Goal: Task Accomplishment & Management: Manage account settings

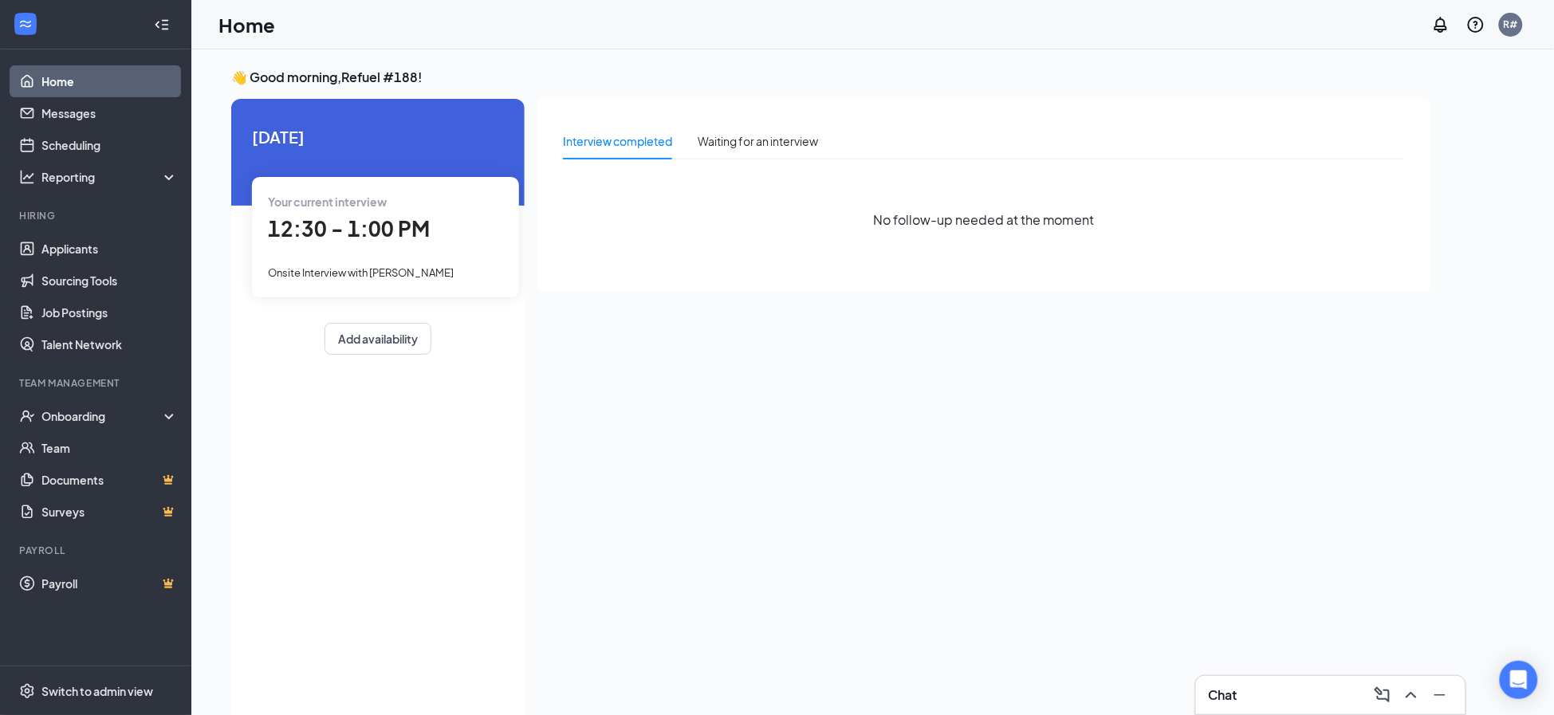
click at [364, 244] on div "12:30 - 1:00 PM" at bounding box center [385, 229] width 235 height 33
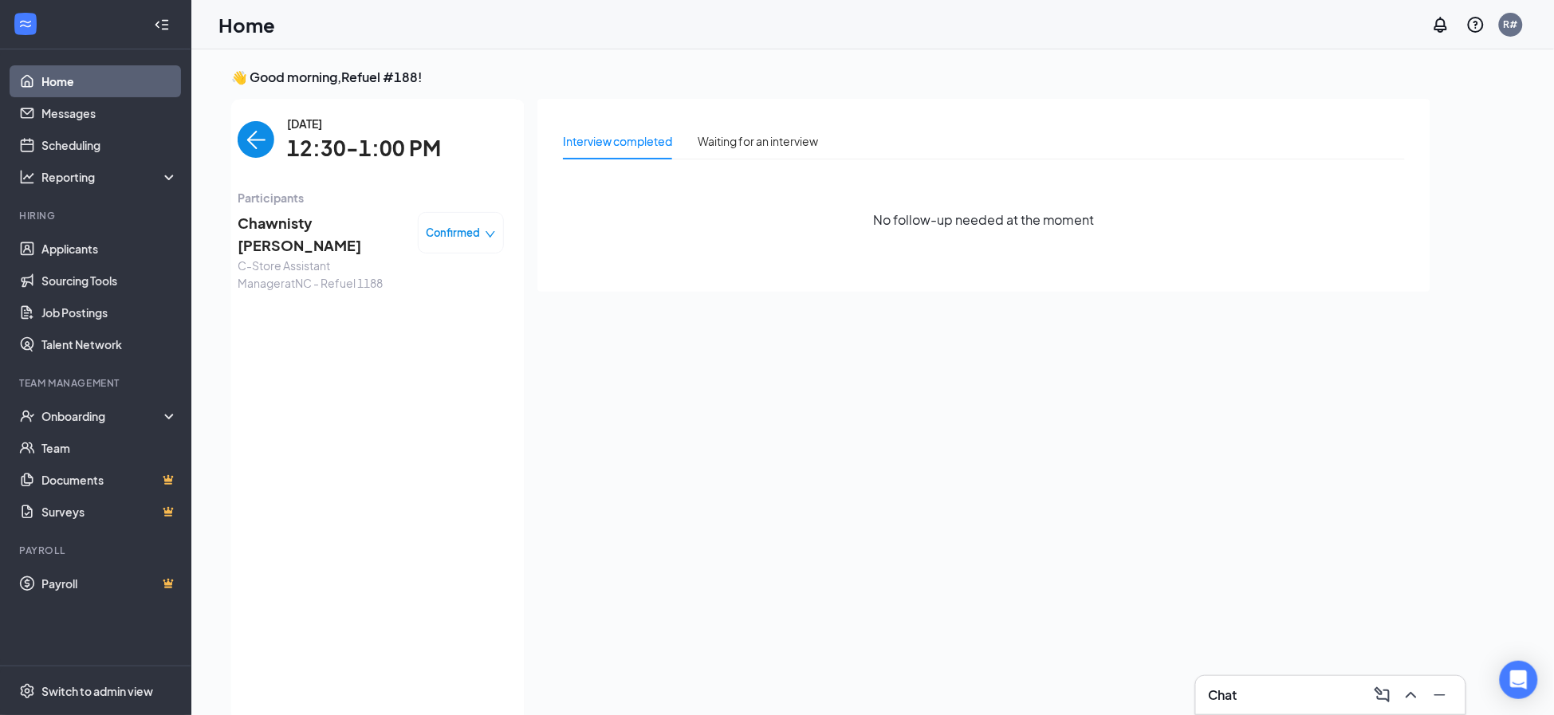
scroll to position [6, 0]
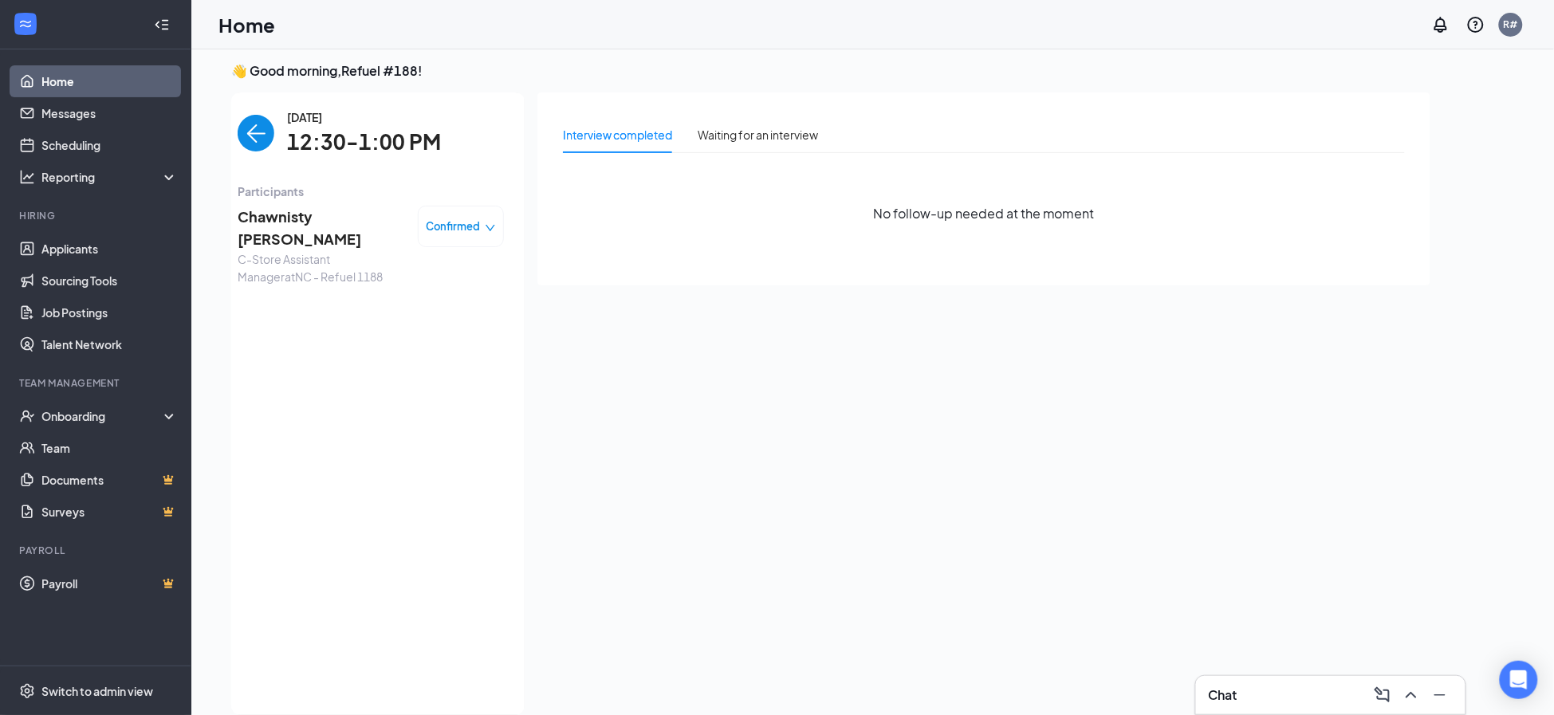
click at [328, 211] on span "Chawnisty [PERSON_NAME]" at bounding box center [321, 228] width 167 height 45
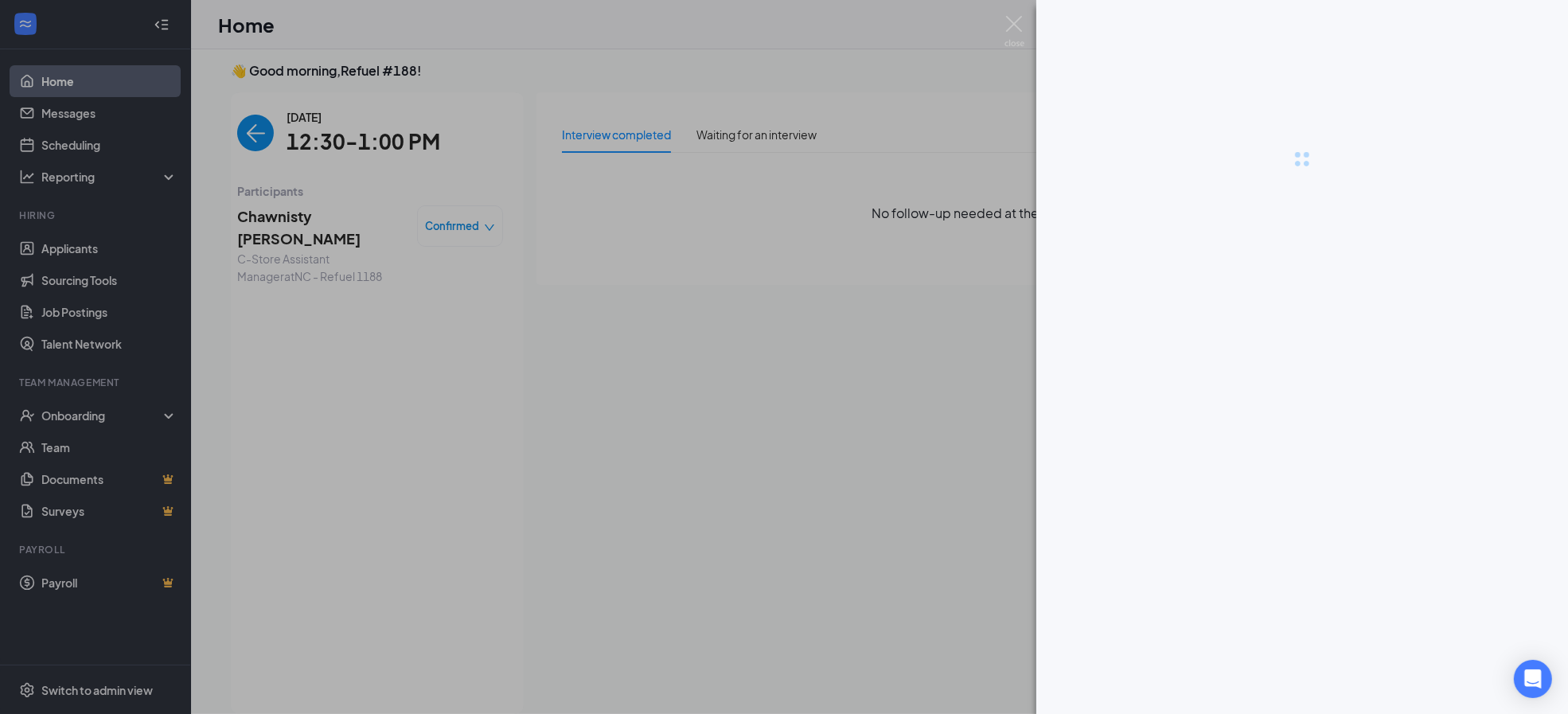
click at [458, 230] on div at bounding box center [784, 357] width 1568 height 714
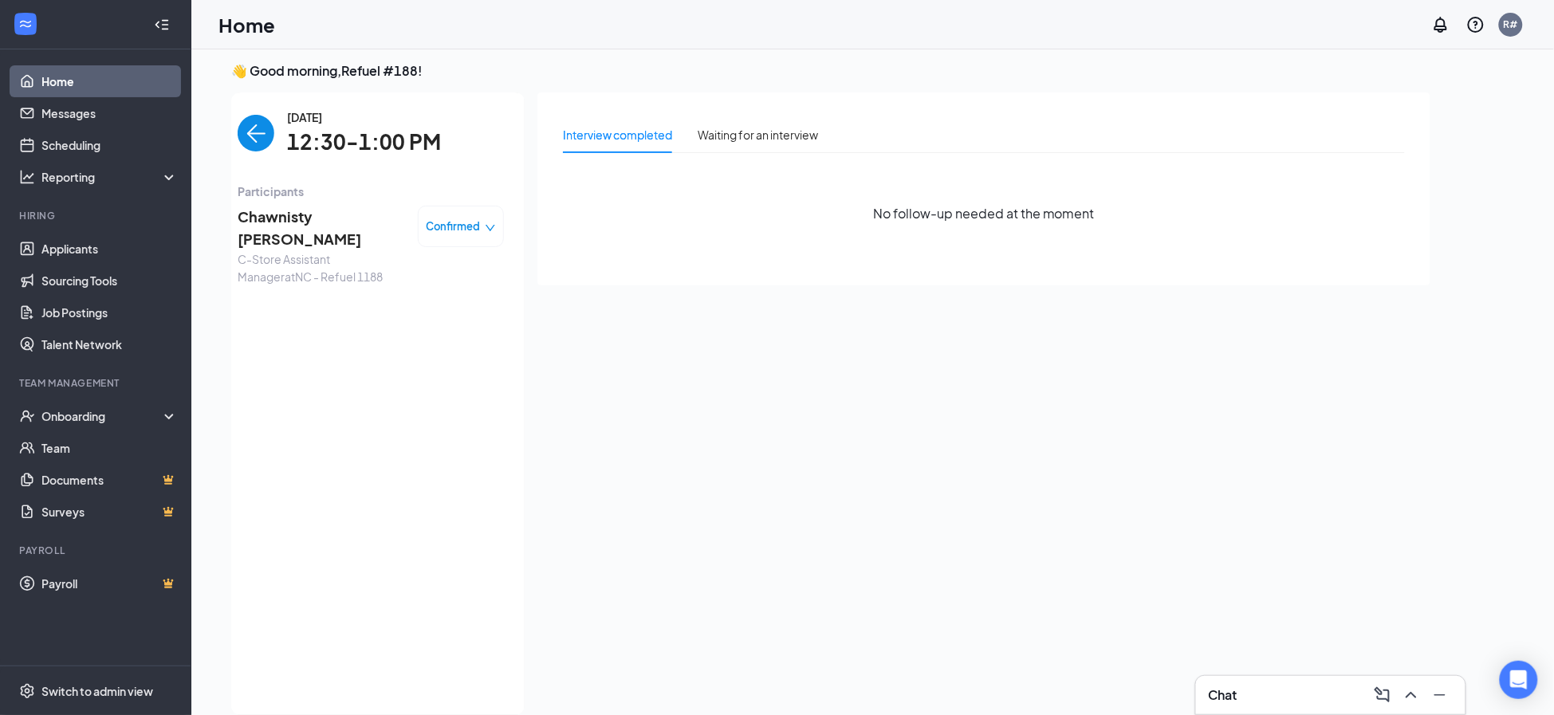
click at [492, 233] on icon "down" at bounding box center [490, 227] width 11 height 11
click at [431, 326] on span "Mark as no-show" at bounding box center [417, 327] width 89 height 18
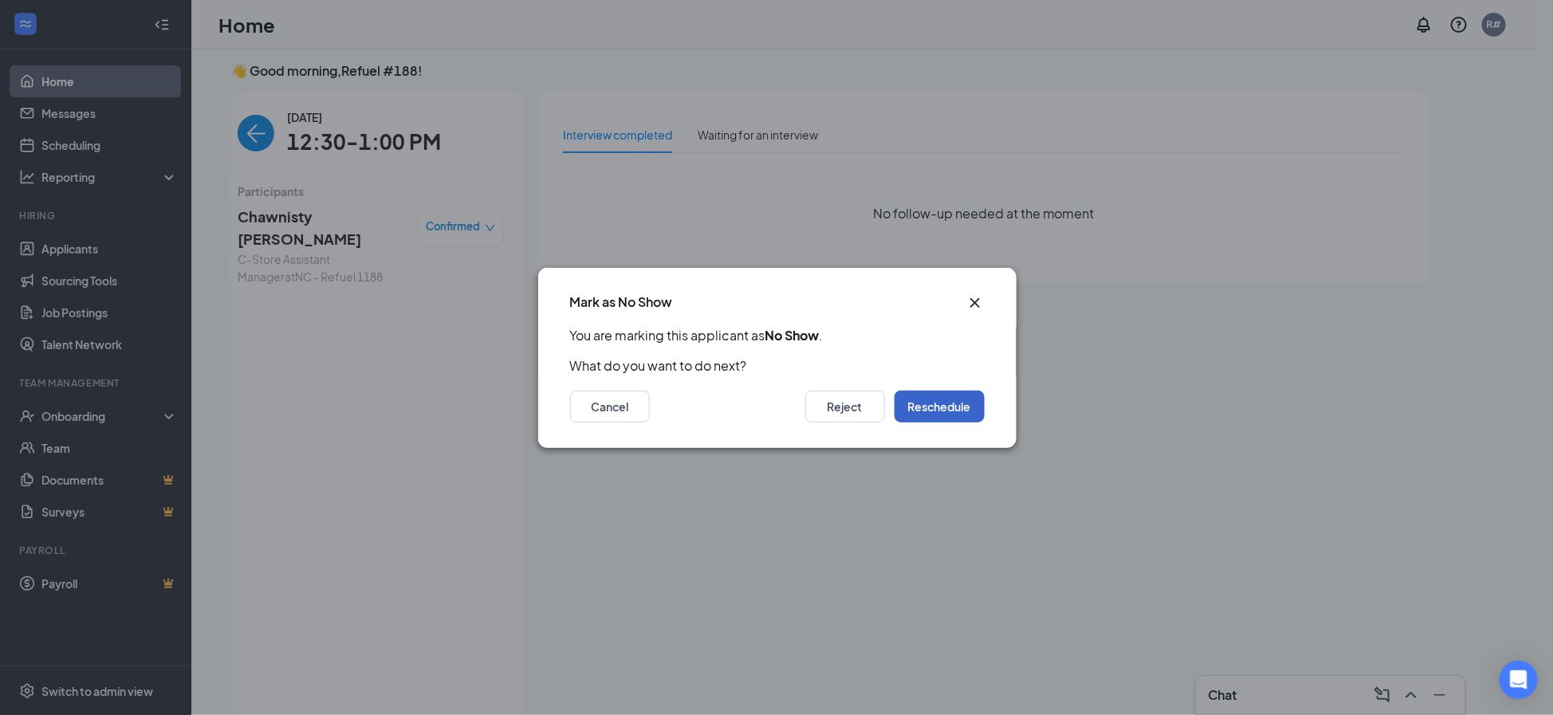
click at [937, 404] on button "Reschedule" at bounding box center [940, 407] width 90 height 32
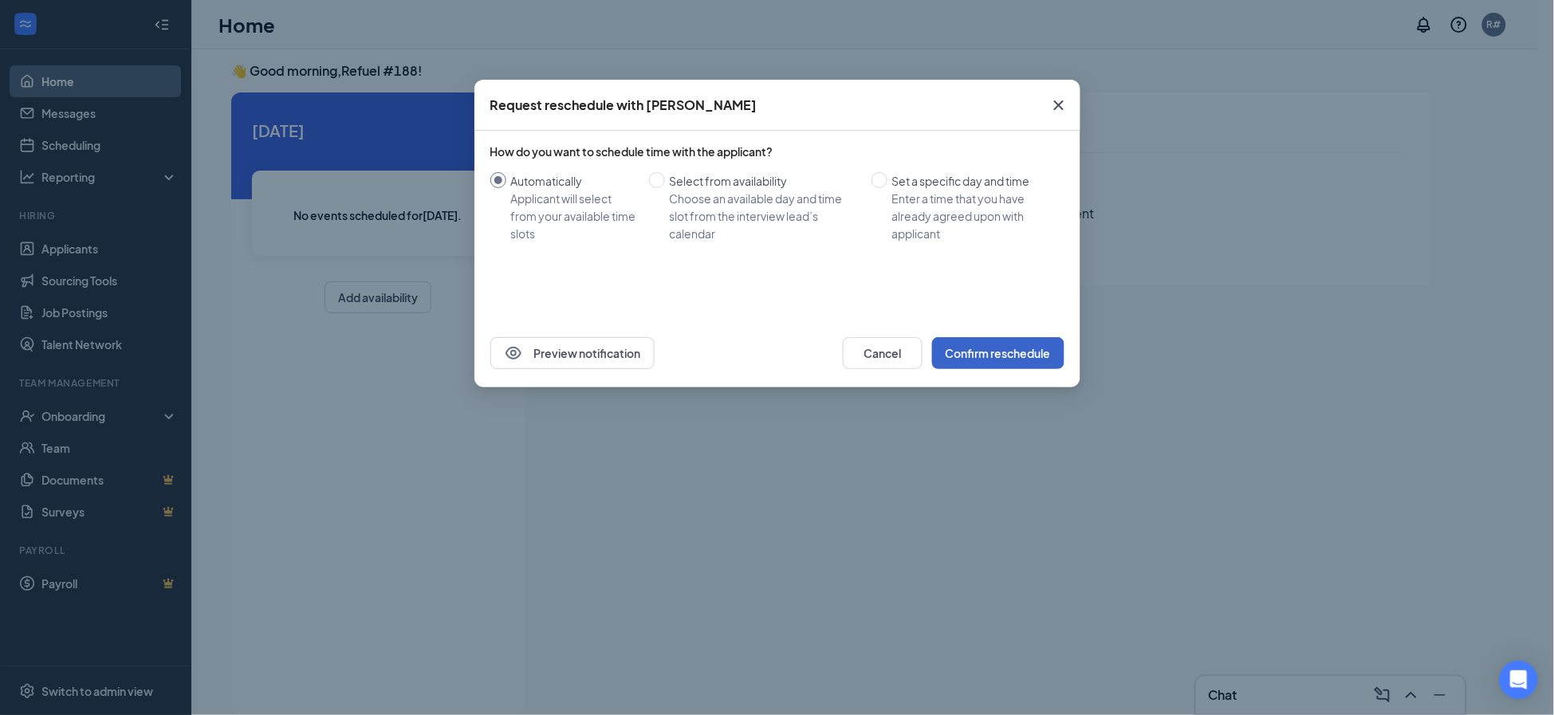
click at [949, 348] on button "Confirm reschedule" at bounding box center [998, 353] width 132 height 32
